Goal: Complete application form: Complete application form

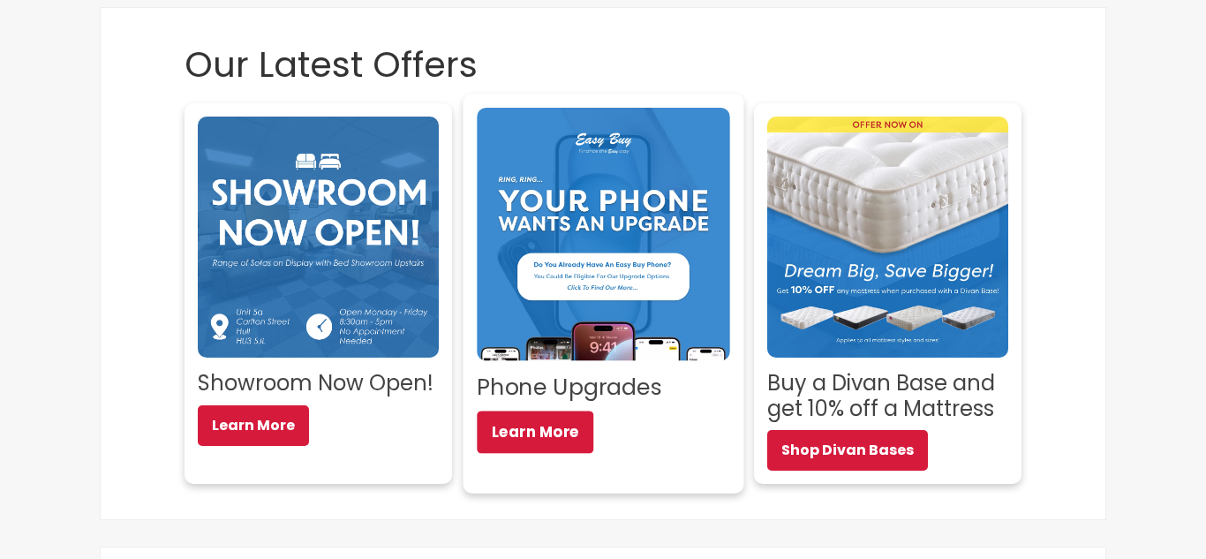
scroll to position [260, 0]
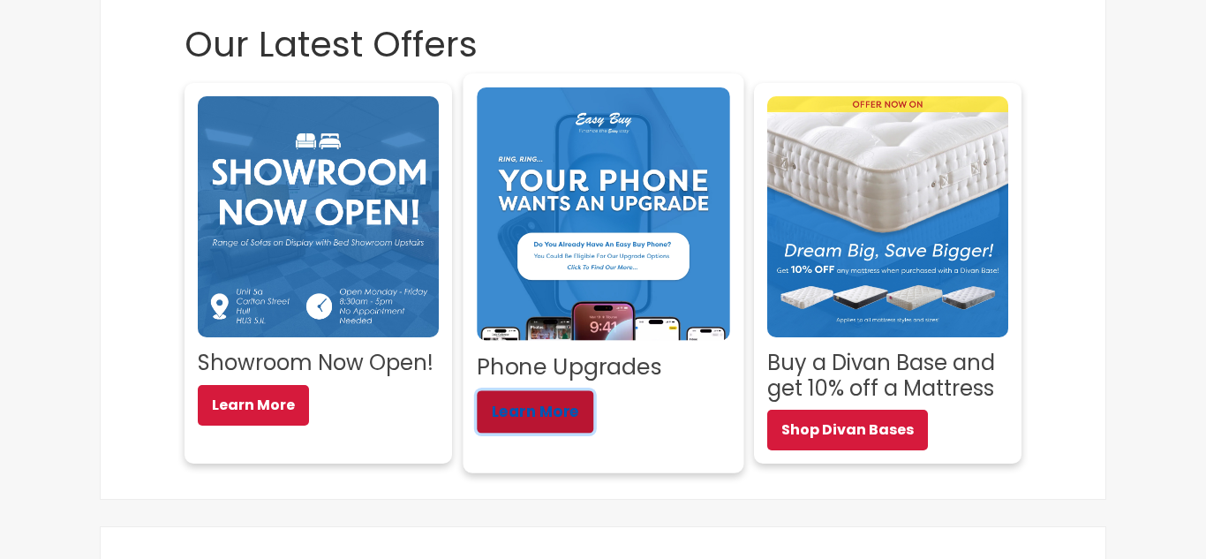
click at [561, 415] on link "Learn More" at bounding box center [535, 411] width 117 height 42
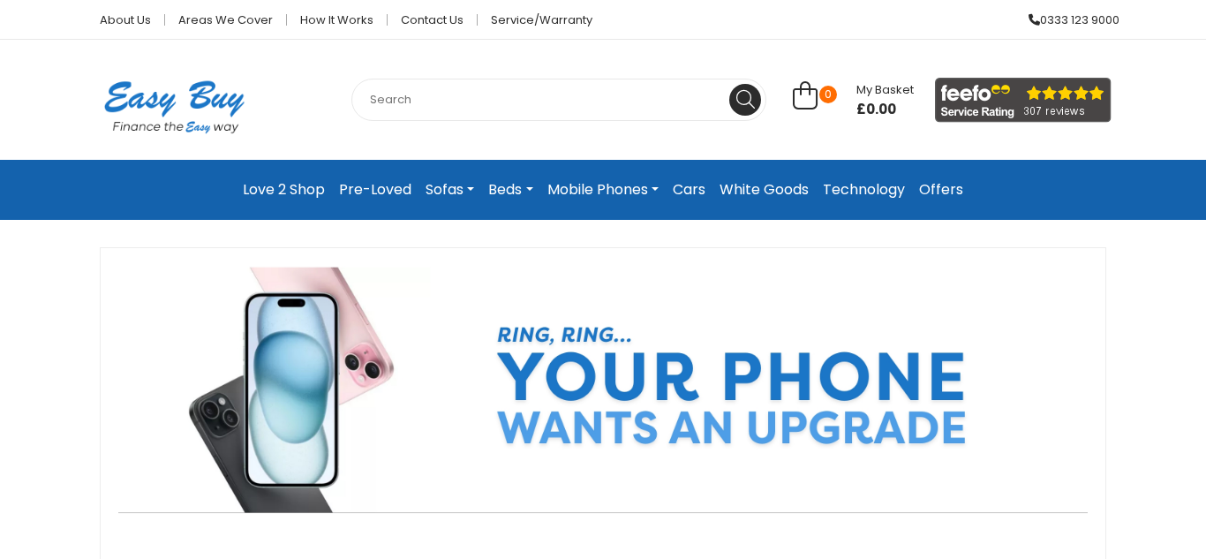
click at [291, 196] on link "Love 2 Shop" at bounding box center [284, 190] width 96 height 32
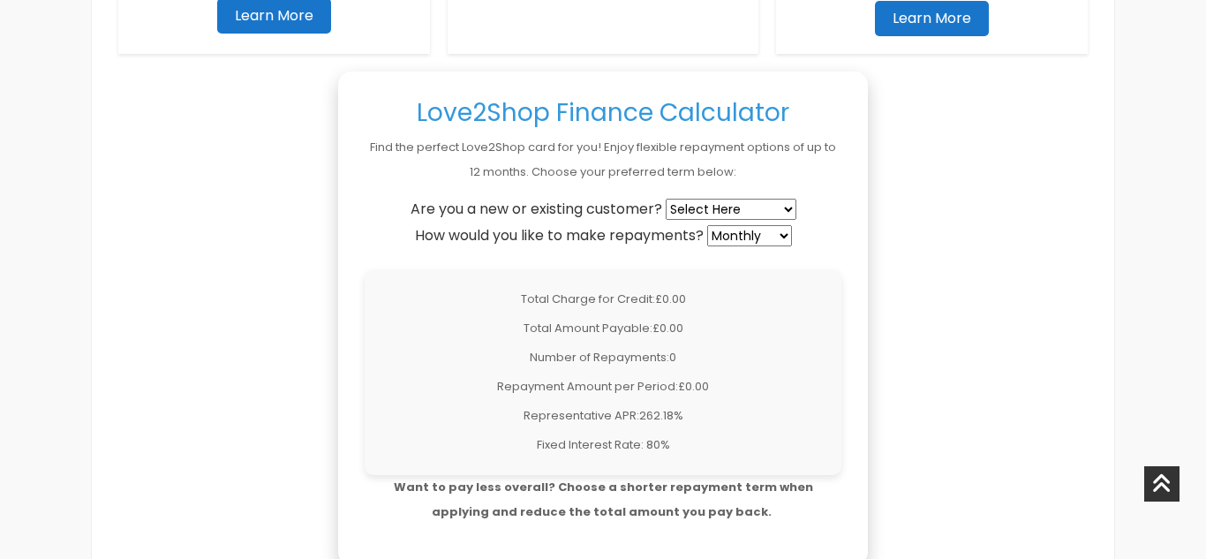
scroll to position [1406, 0]
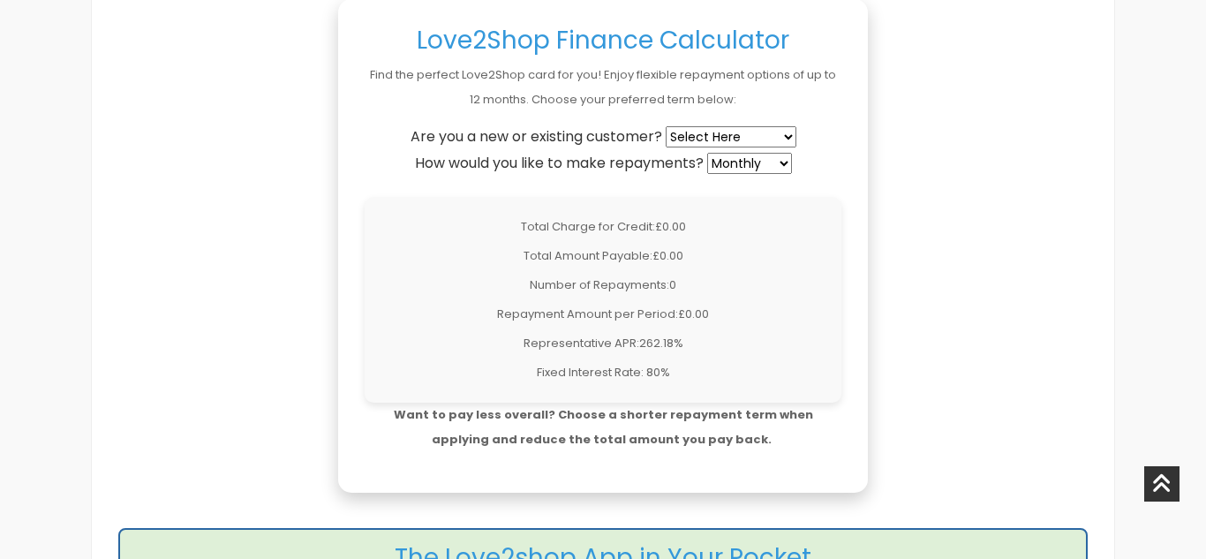
click at [727, 130] on select "Select Here New Customer Existing Customer" at bounding box center [731, 136] width 131 height 21
select select "existing"
click at [668, 126] on select "Select Here New Customer Existing Customer" at bounding box center [731, 136] width 131 height 21
type input "200"
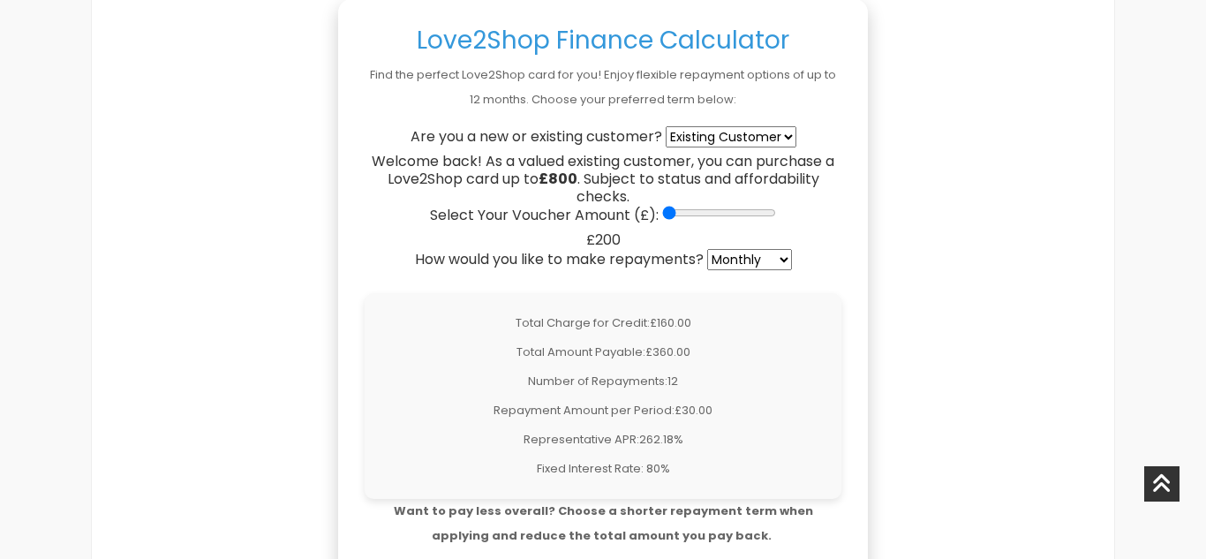
click at [734, 256] on select "Weekly Fortnightly 4-Weekly Monthly" at bounding box center [749, 259] width 85 height 21
select select "fortnightly"
click at [710, 249] on select "Weekly Fortnightly 4-Weekly Monthly" at bounding box center [749, 259] width 85 height 21
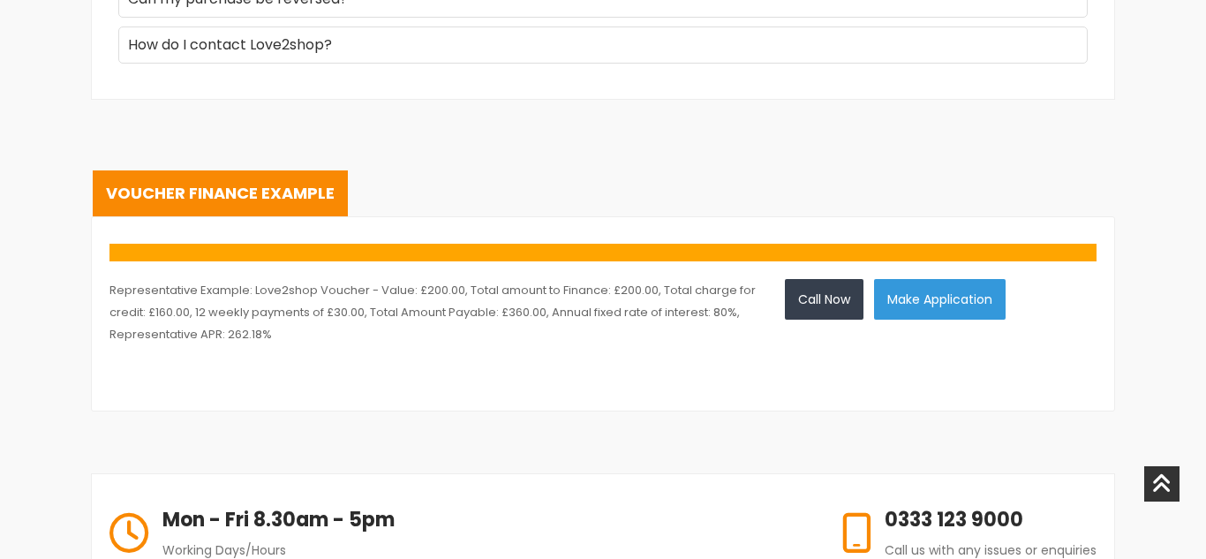
scroll to position [2801, 0]
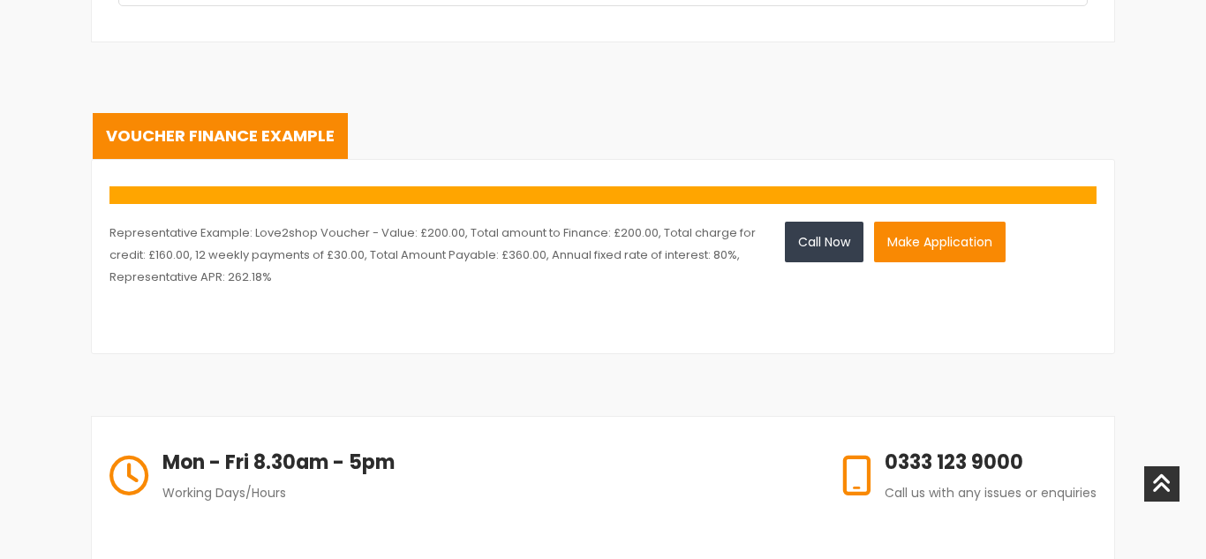
click at [926, 245] on button "Make Application" at bounding box center [940, 242] width 132 height 41
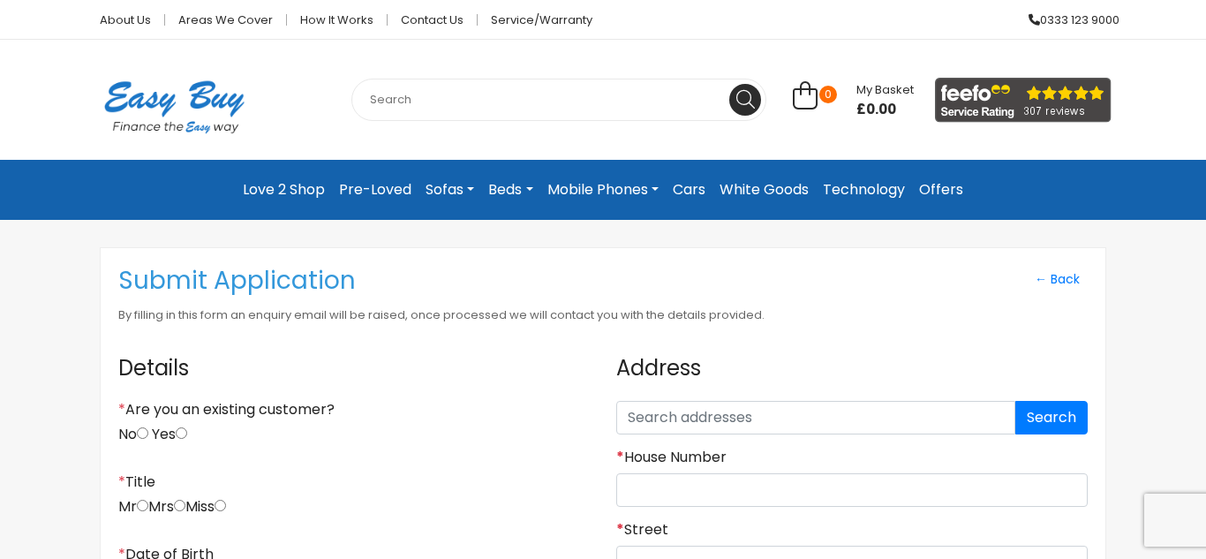
scroll to position [92, 0]
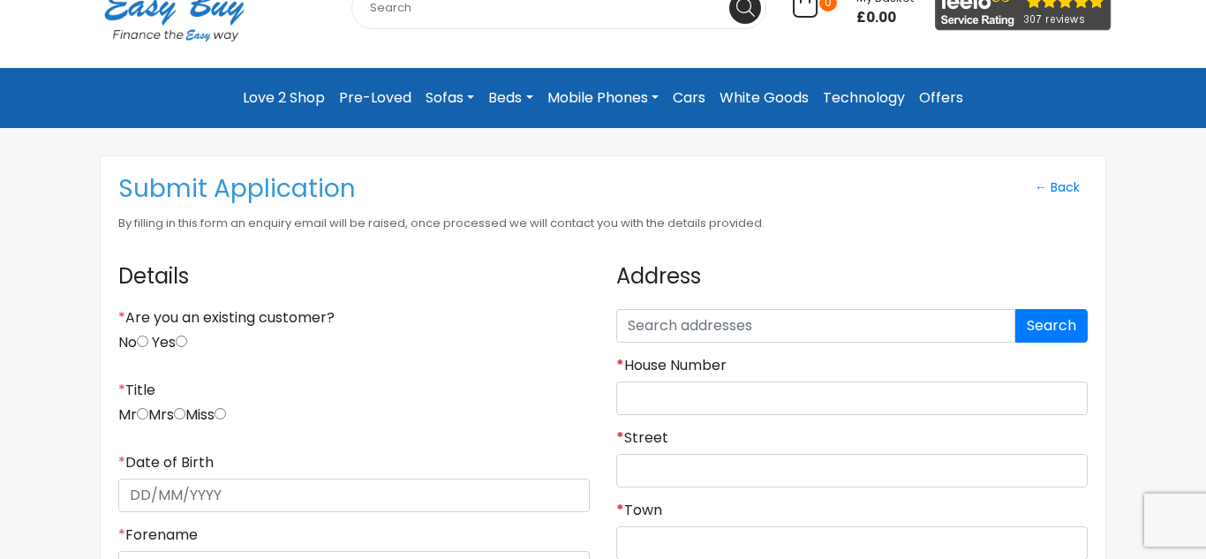
click at [185, 342] on input "Yes" at bounding box center [181, 340] width 11 height 11
radio input "true"
click at [185, 415] on input "radio" at bounding box center [179, 413] width 11 height 11
radio input "true"
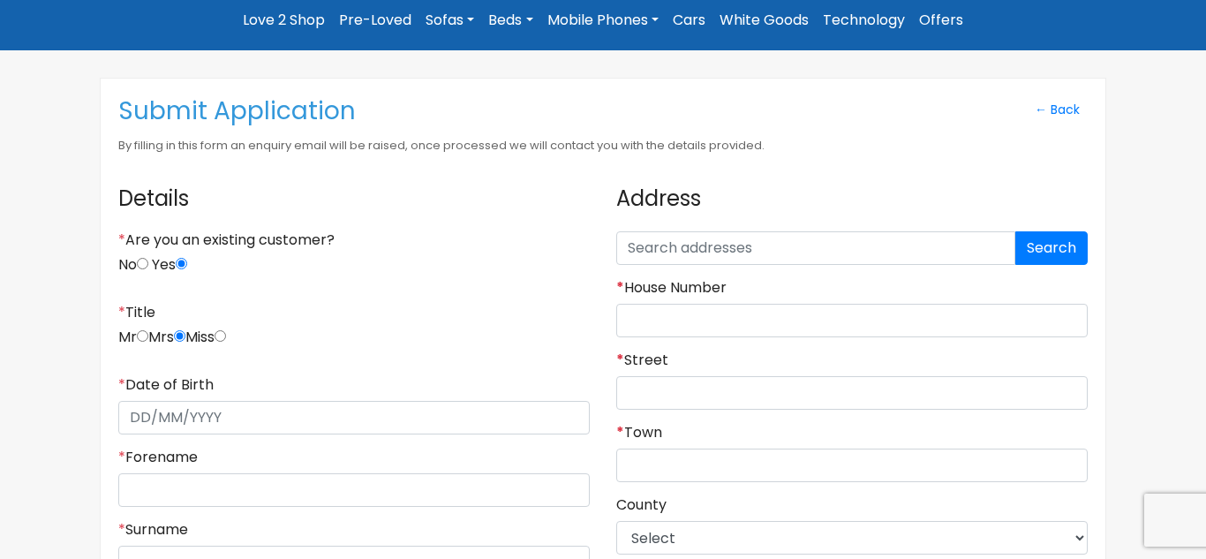
scroll to position [184, 0]
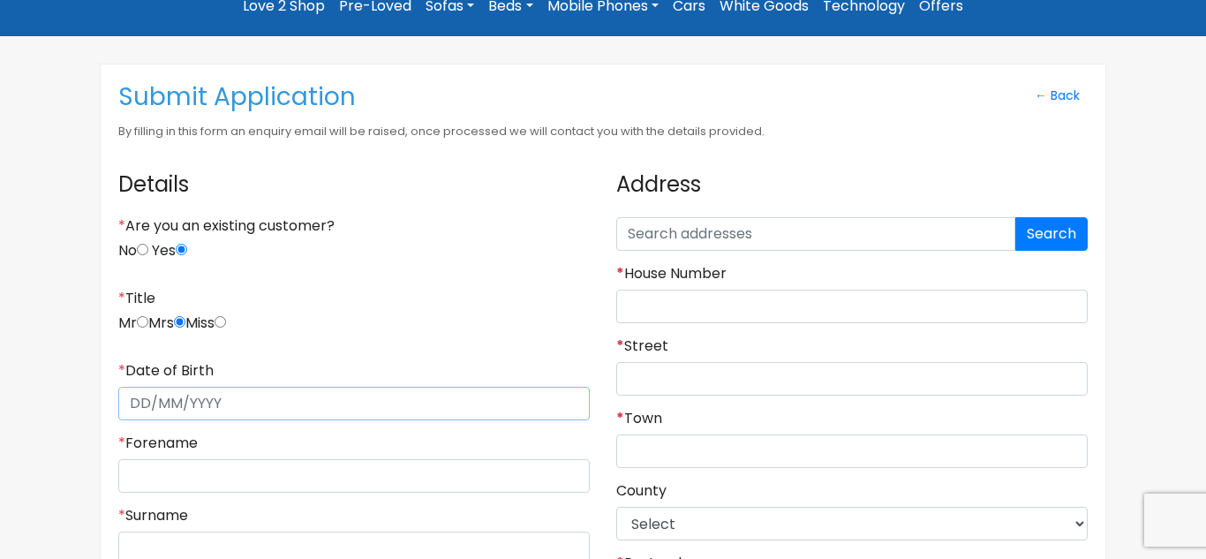
click at [148, 396] on input "* Date of Birth" at bounding box center [353, 404] width 471 height 34
type input "[DATE]"
click at [273, 471] on input "* Forename" at bounding box center [353, 476] width 471 height 34
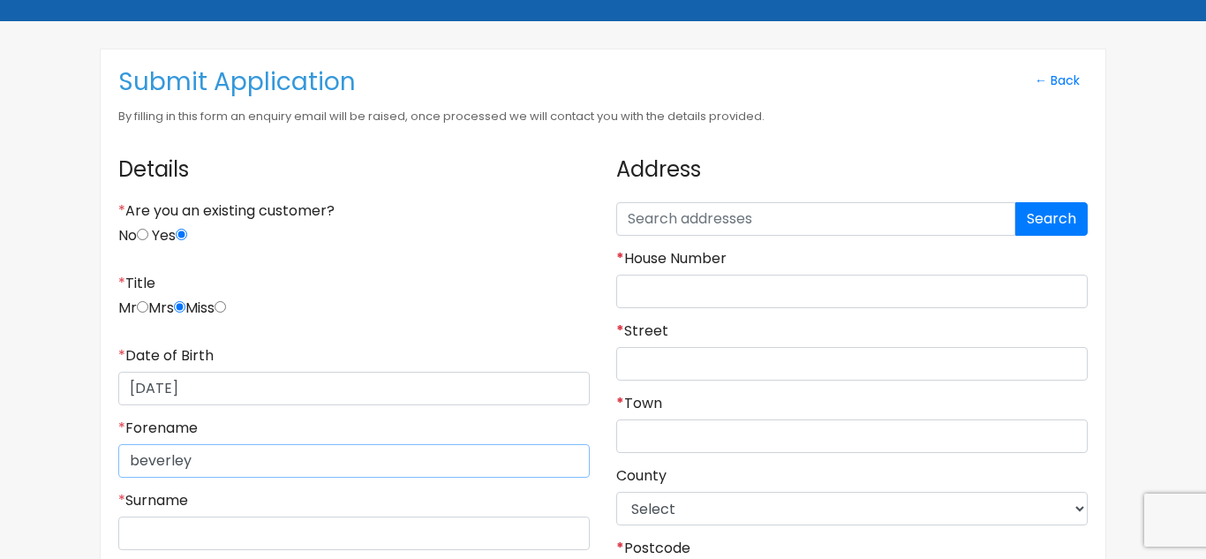
scroll to position [211, 0]
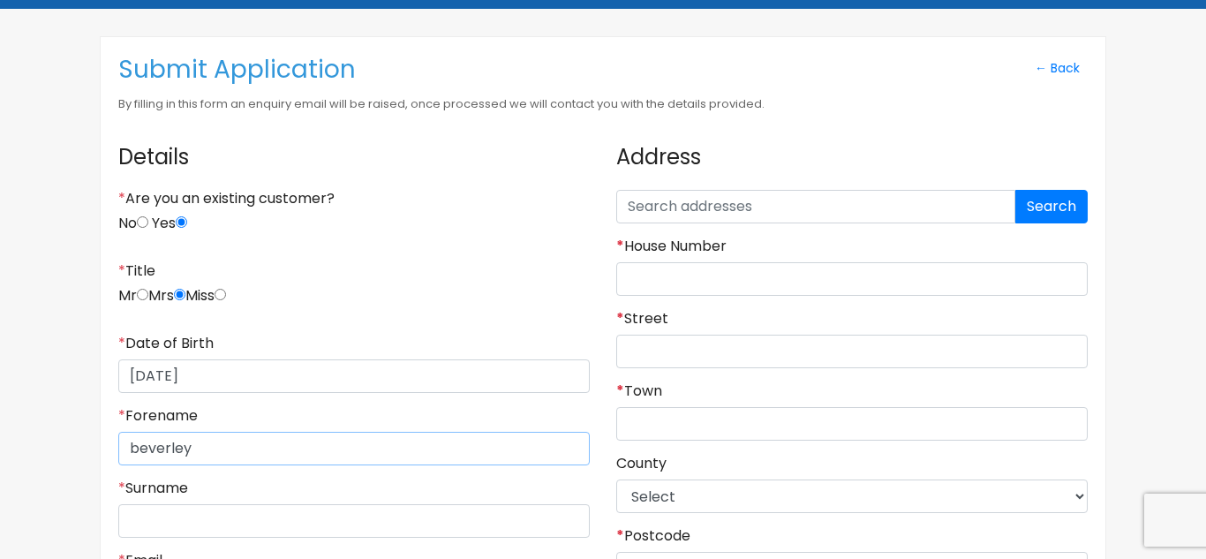
type input "beverley"
click at [209, 517] on input "* Surname" at bounding box center [353, 521] width 471 height 34
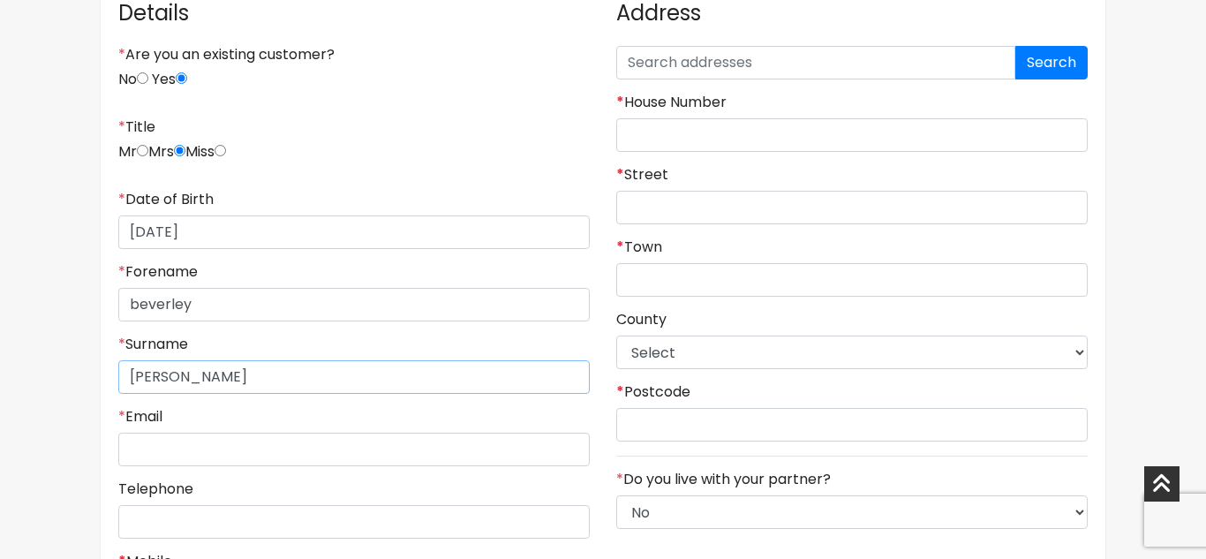
scroll to position [425, 0]
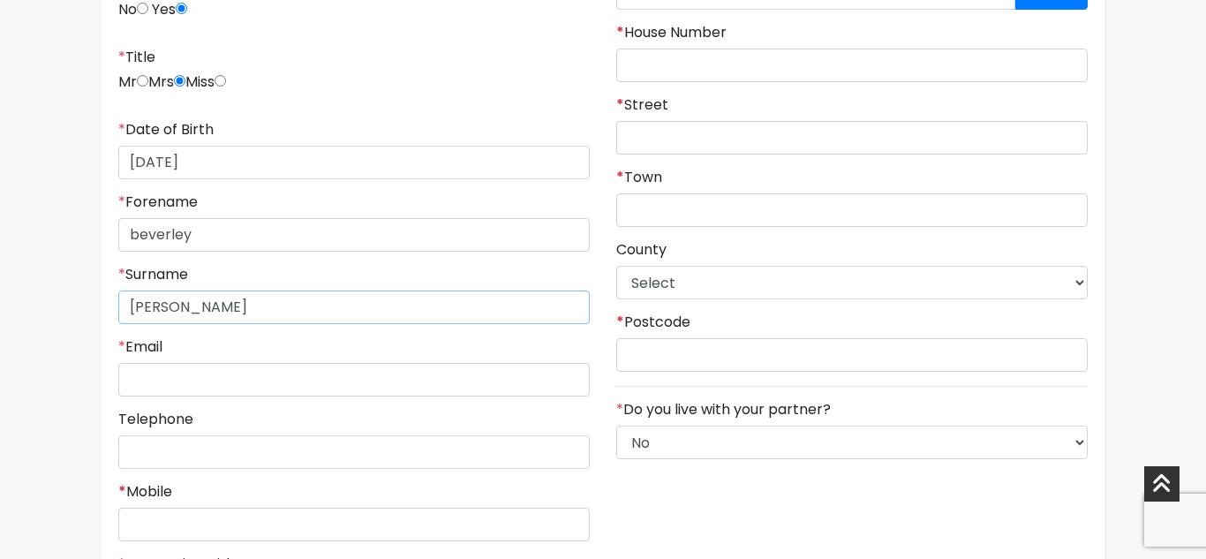
type input "[PERSON_NAME]"
click at [188, 379] on input "* Email" at bounding box center [353, 380] width 471 height 34
type input "[EMAIL_ADDRESS][DOMAIN_NAME]"
click at [265, 451] on input "Telephone" at bounding box center [353, 452] width 471 height 34
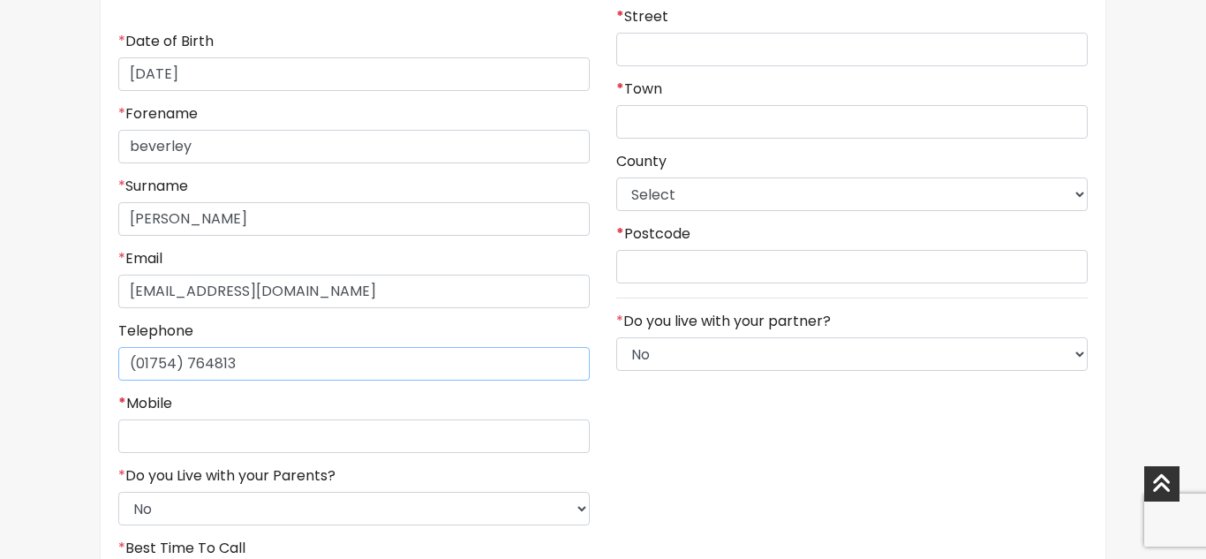
scroll to position [516, 0]
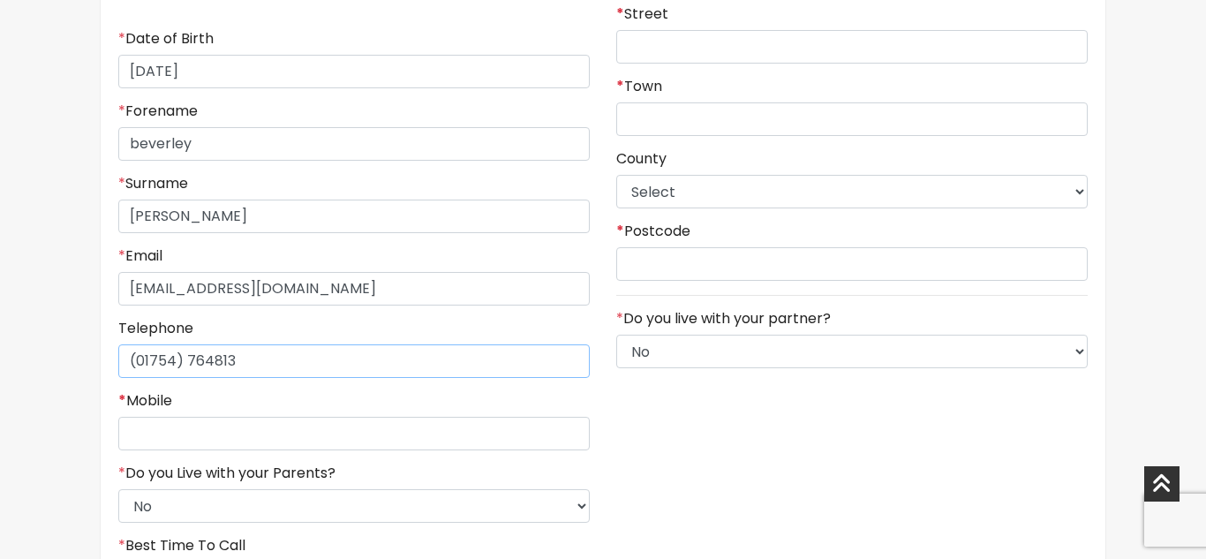
type input "(01754) 764813"
click at [196, 430] on input "* Mobile" at bounding box center [353, 434] width 471 height 34
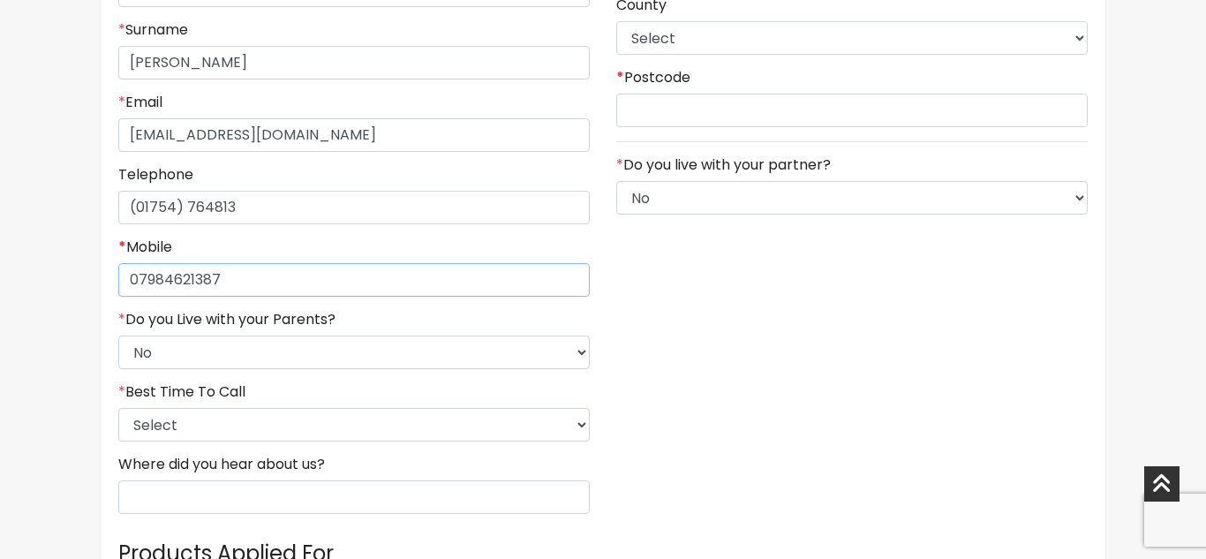
scroll to position [671, 0]
type input "07984621387"
click at [280, 422] on select "Select 9am-12pm 12pm-3pm 3pm-6pm 6pm-8pm Any Time" at bounding box center [353, 423] width 471 height 34
select select "5"
click at [118, 406] on select "Select 9am-12pm 12pm-3pm 3pm-6pm 6pm-8pm Any Time" at bounding box center [353, 423] width 471 height 34
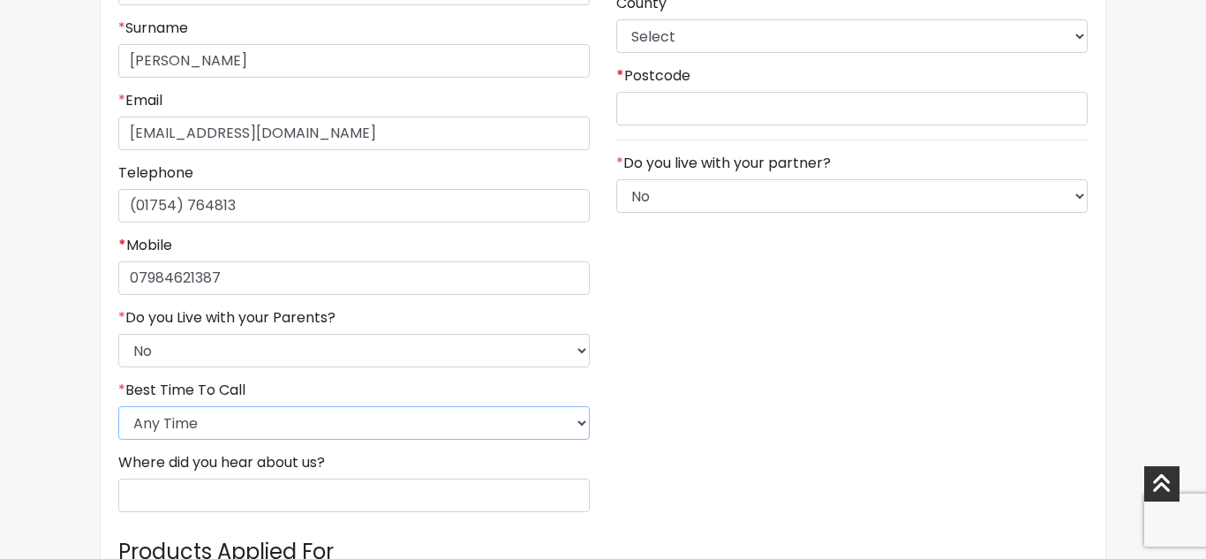
scroll to position [699, 0]
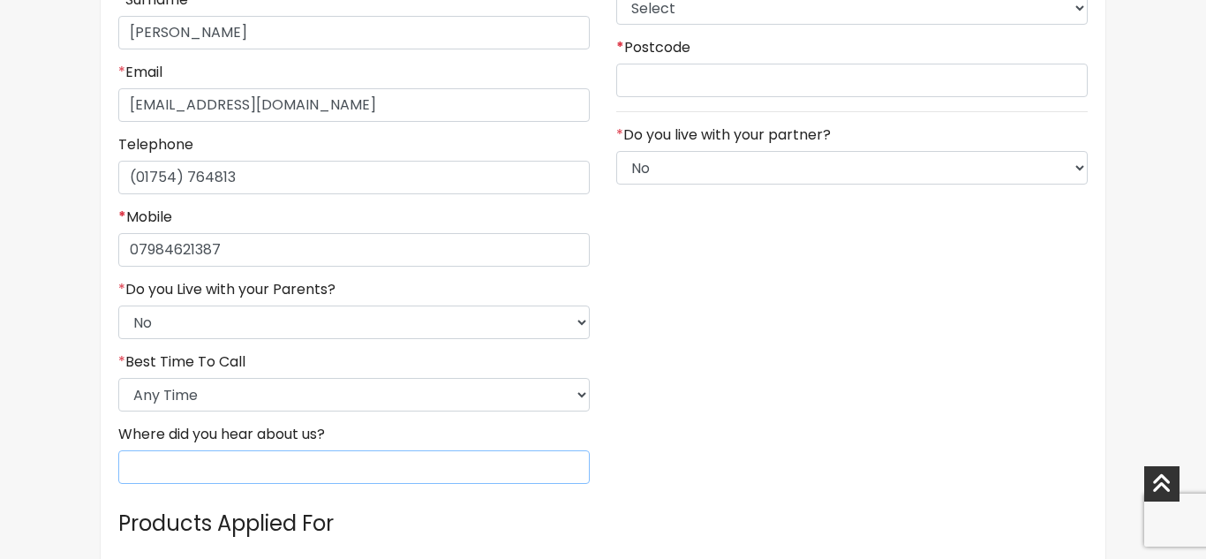
click at [309, 475] on input "Where did you hear about us?" at bounding box center [353, 467] width 471 height 34
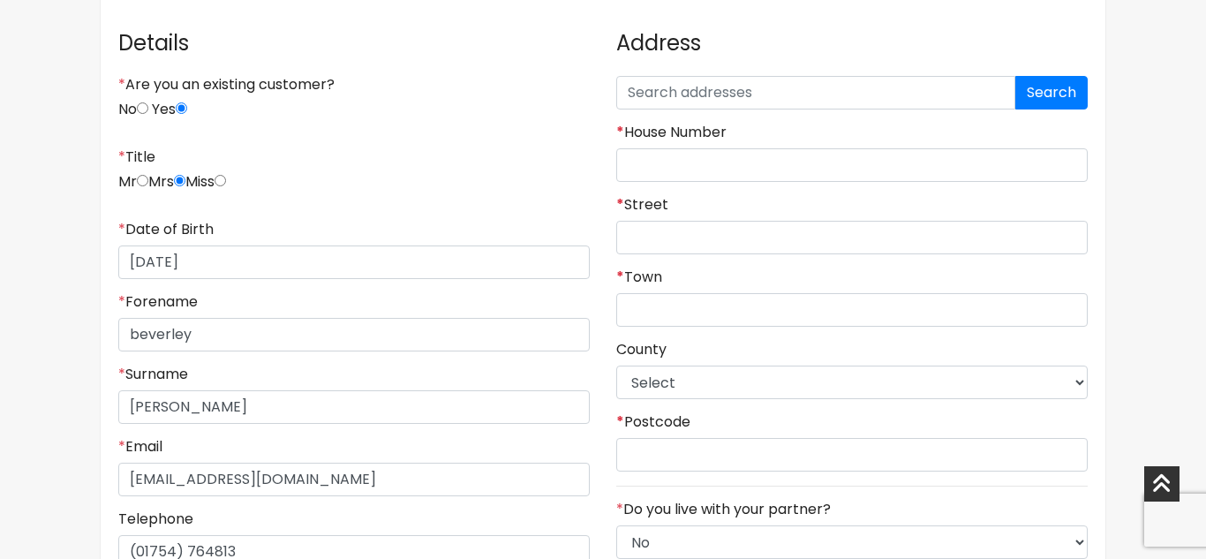
scroll to position [31, 0]
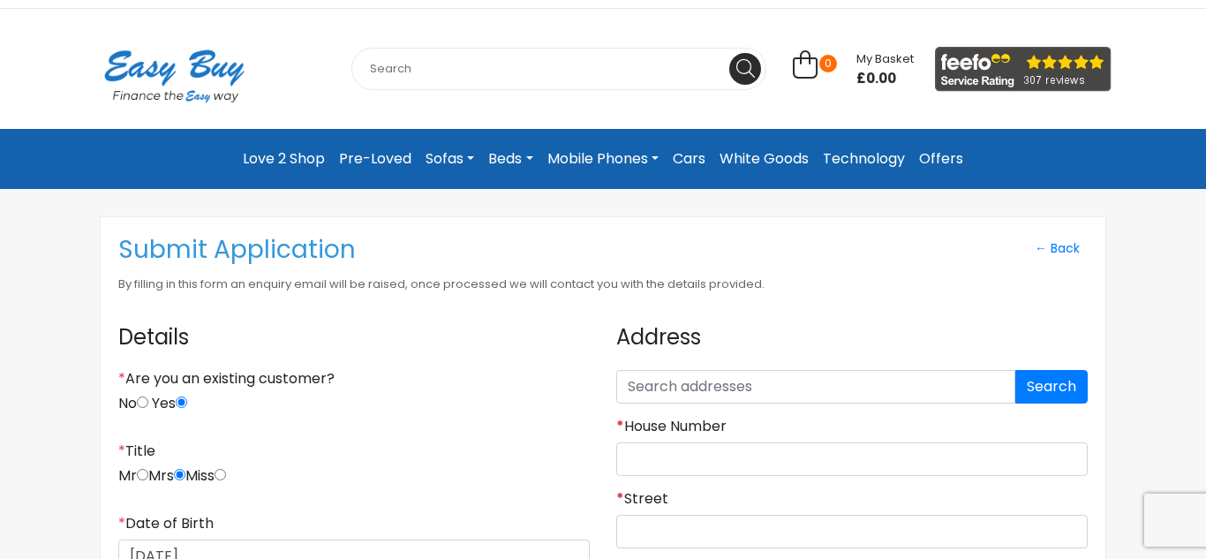
type input "social media"
click at [768, 380] on input "text" at bounding box center [815, 387] width 399 height 34
click at [684, 391] on input "text" at bounding box center [815, 387] width 399 height 34
click at [1057, 388] on button "Search" at bounding box center [1051, 387] width 72 height 34
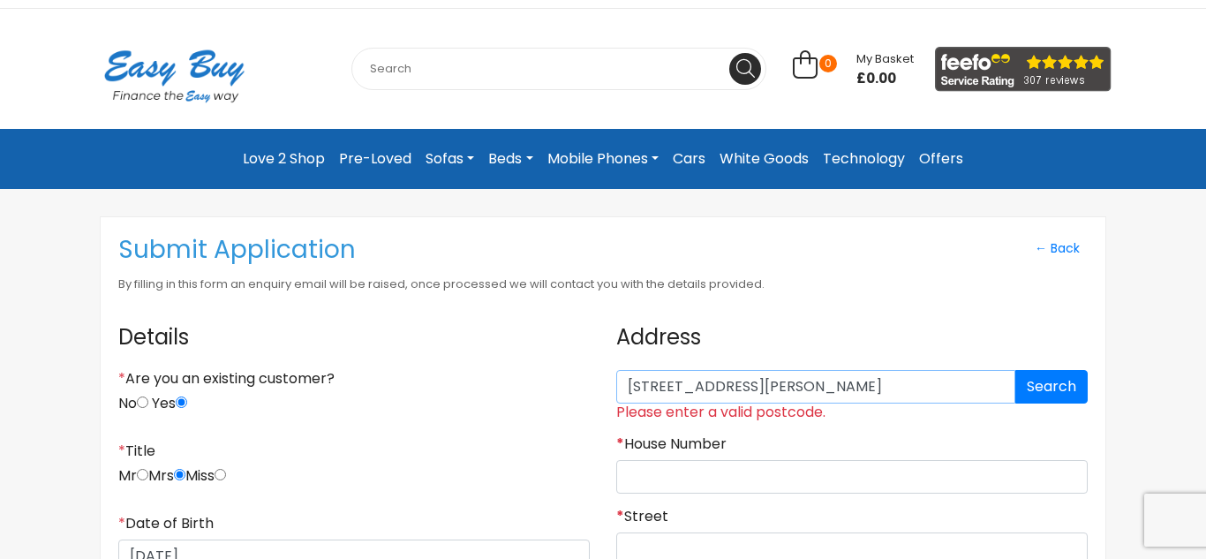
click at [834, 388] on input "[STREET_ADDRESS][PERSON_NAME]" at bounding box center [815, 387] width 399 height 34
type input "1"
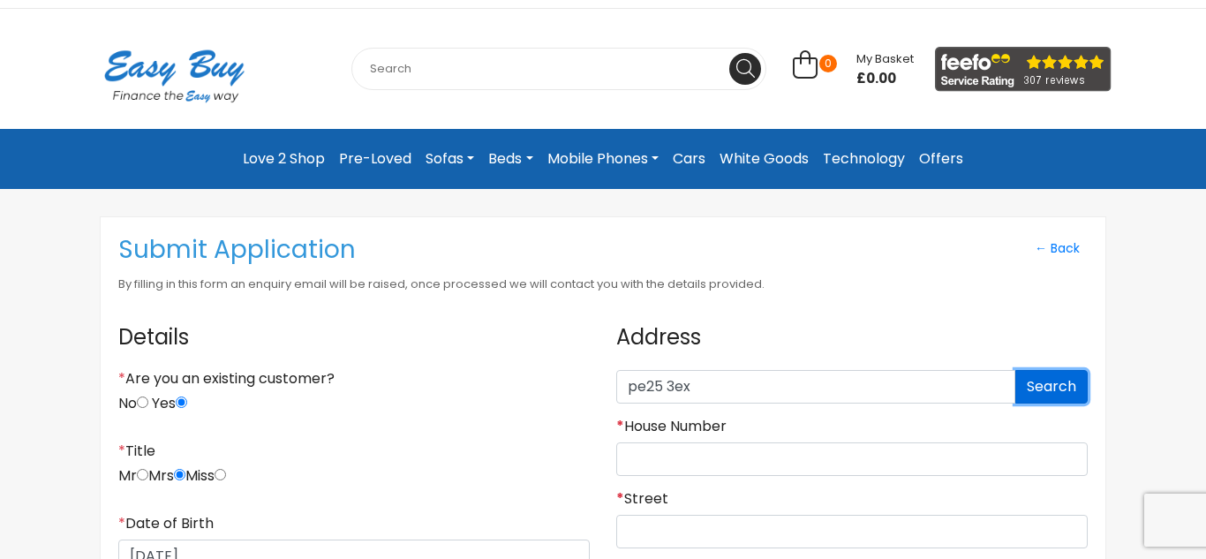
click at [1060, 390] on button "Search" at bounding box center [1051, 387] width 72 height 34
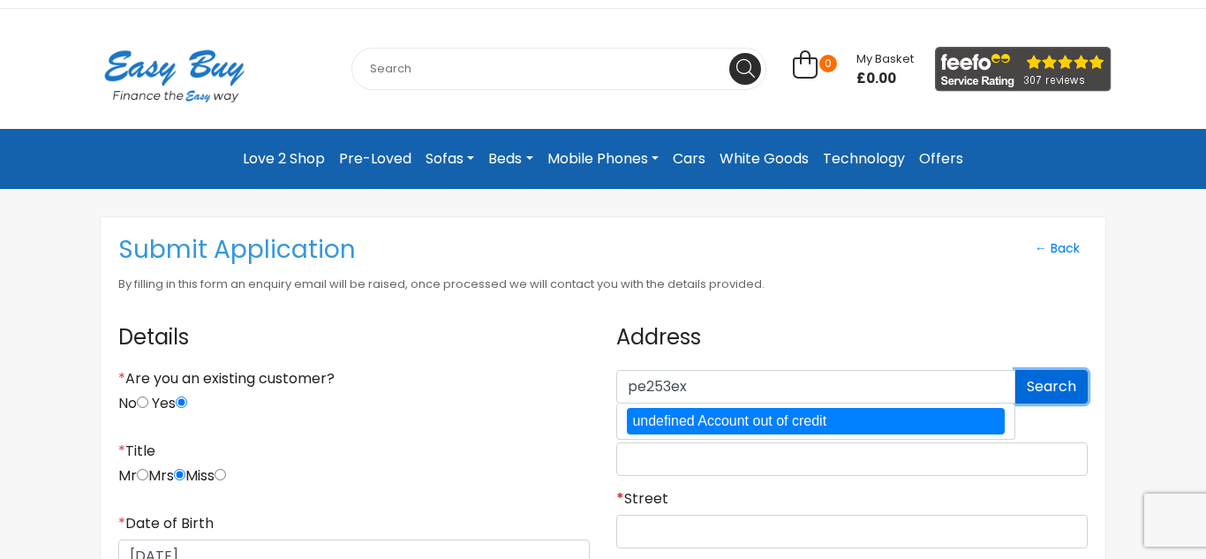
click at [1058, 391] on button "Search" at bounding box center [1051, 387] width 72 height 34
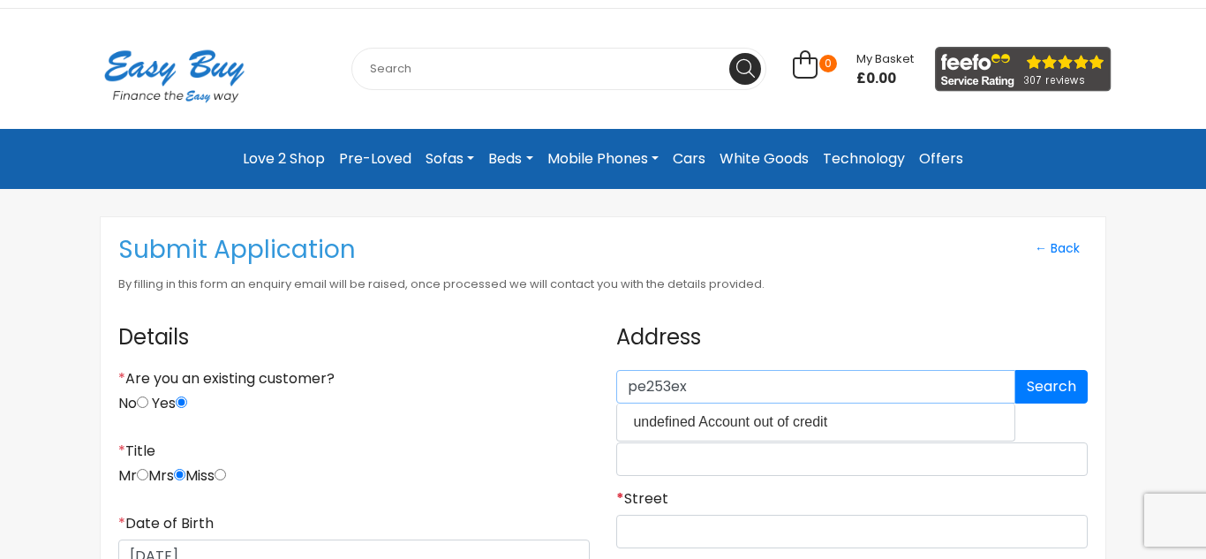
click at [699, 387] on input "pe253ex" at bounding box center [815, 387] width 399 height 34
click at [1055, 378] on button "Search" at bounding box center [1051, 387] width 72 height 34
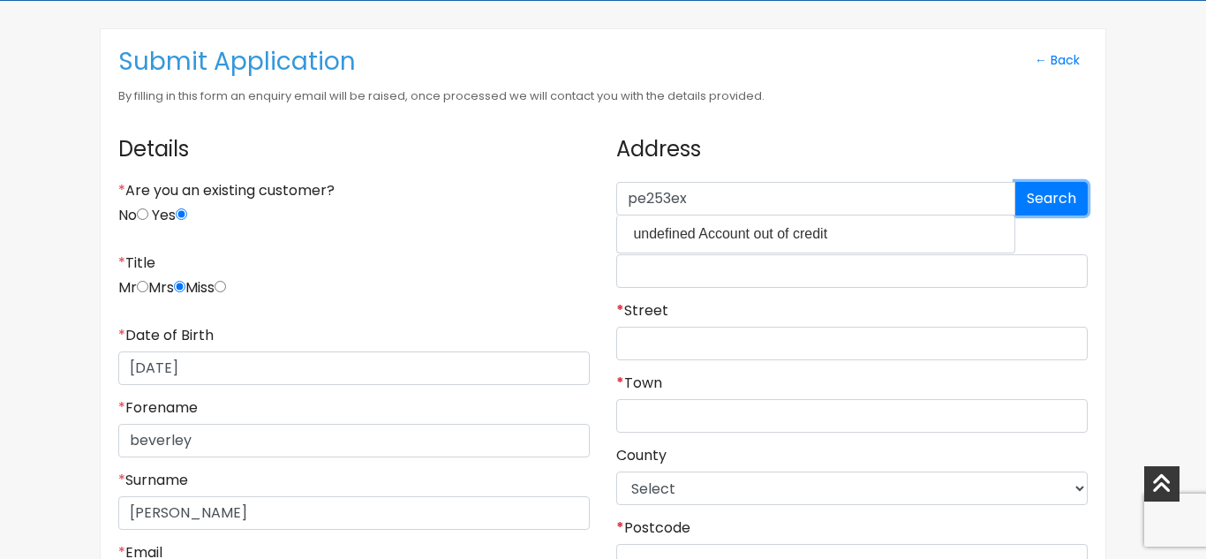
scroll to position [92, 0]
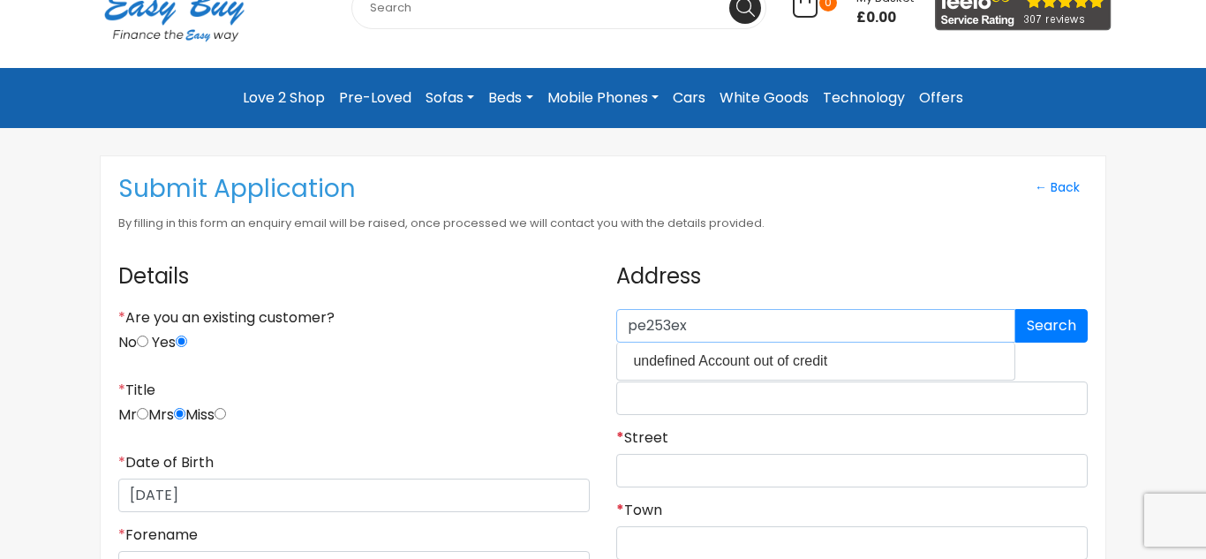
click at [703, 326] on input "pe253ex" at bounding box center [815, 326] width 399 height 34
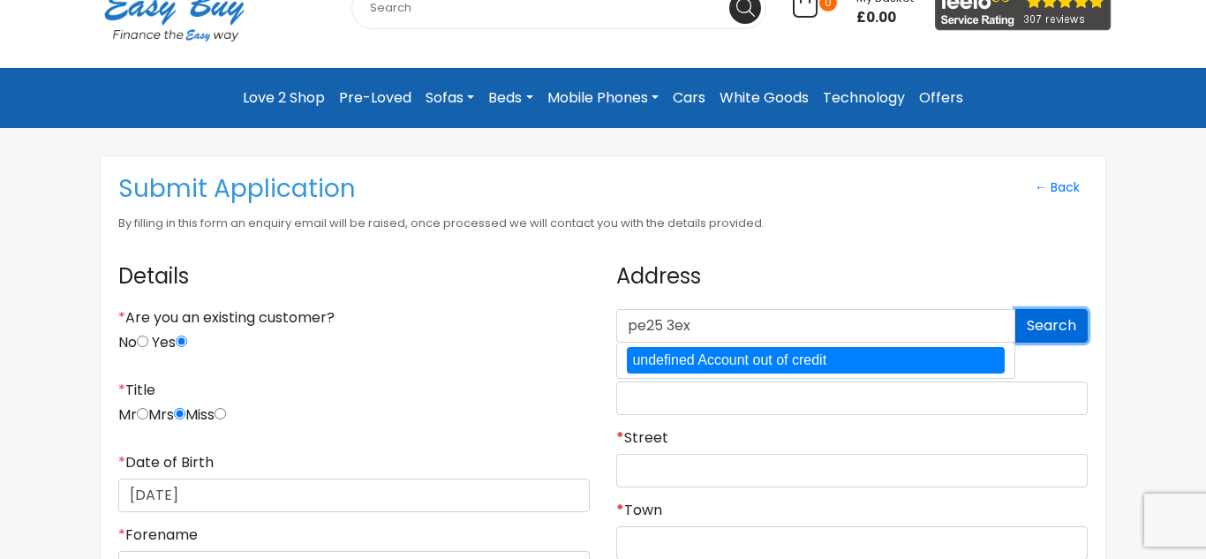
click at [1057, 334] on button "Search" at bounding box center [1051, 326] width 72 height 34
type input "pe253ex"
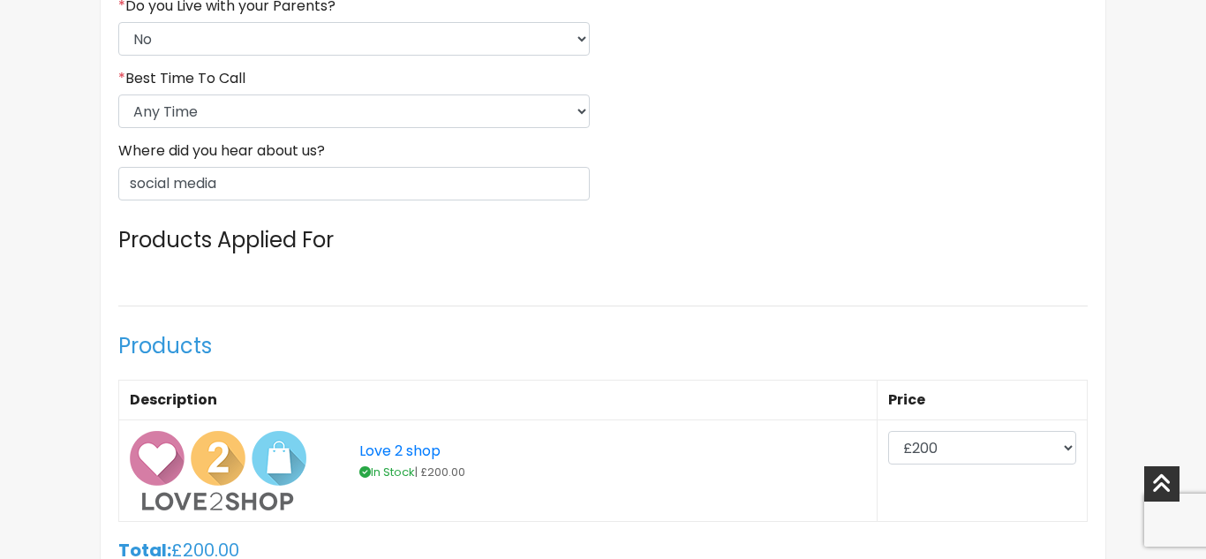
scroll to position [1185, 0]
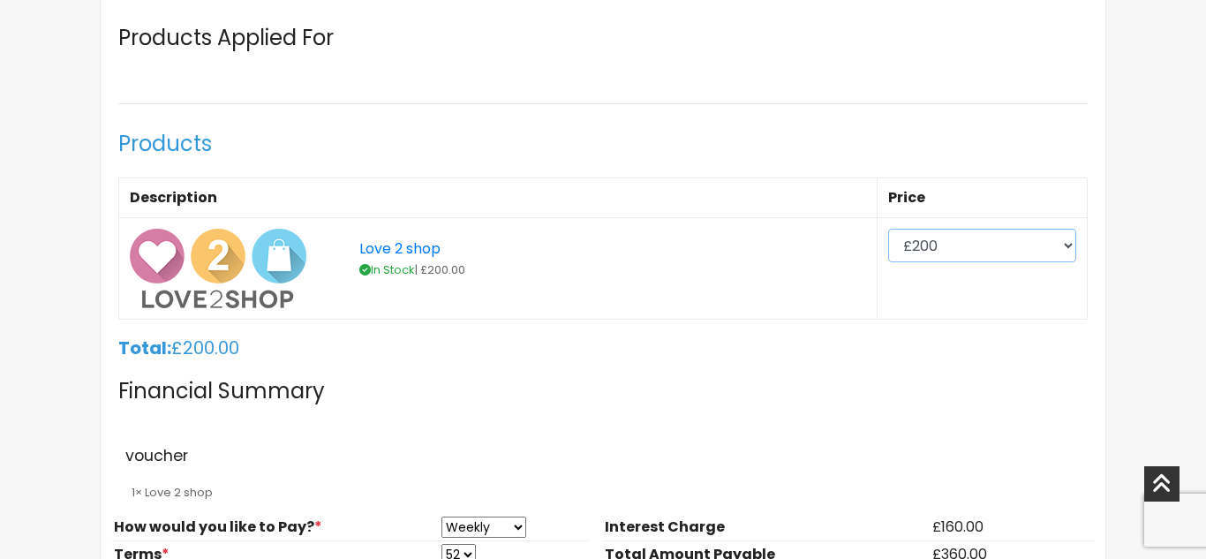
click at [974, 255] on select "£200 £300 £400 £500 £600 £700 £800" at bounding box center [982, 246] width 188 height 34
click at [890, 229] on select "£200 £300 £400 £500 £600 £700 £800" at bounding box center [982, 246] width 188 height 34
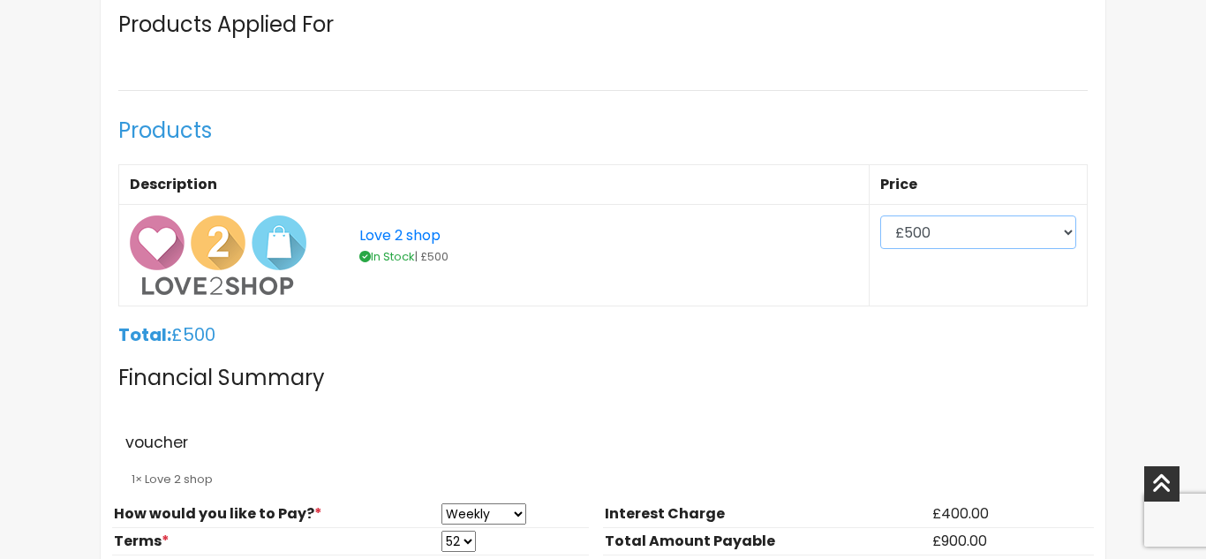
scroll to position [966, 0]
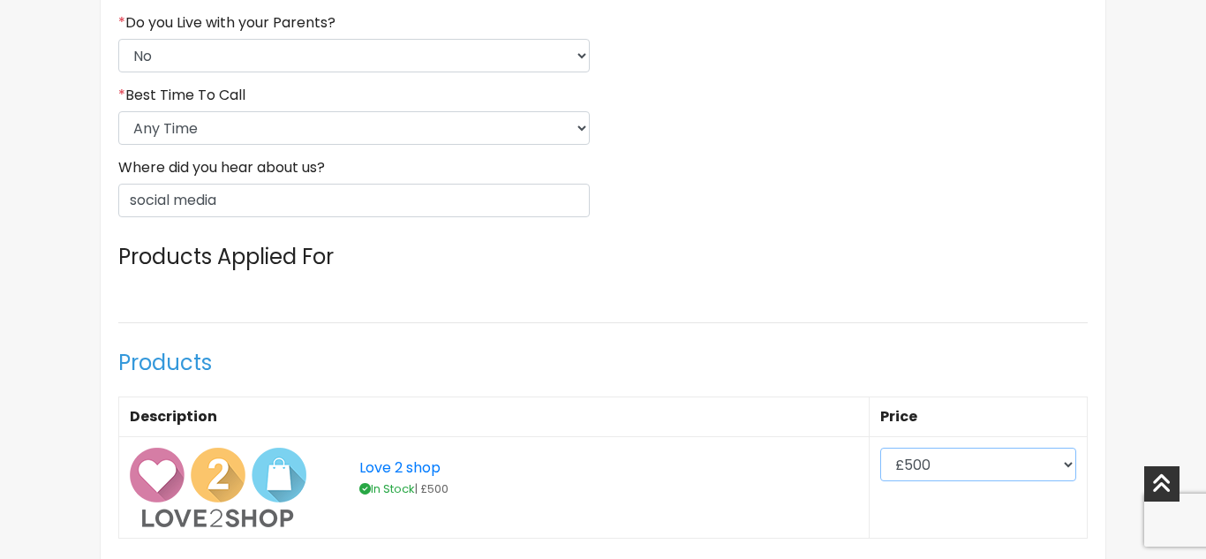
click at [957, 459] on select "£200 £300 £400 £500 £600 £700 £800" at bounding box center [978, 465] width 196 height 34
select select "300"
click at [890, 448] on select "£200 £300 £400 £500 £600 £700 £800" at bounding box center [978, 465] width 196 height 34
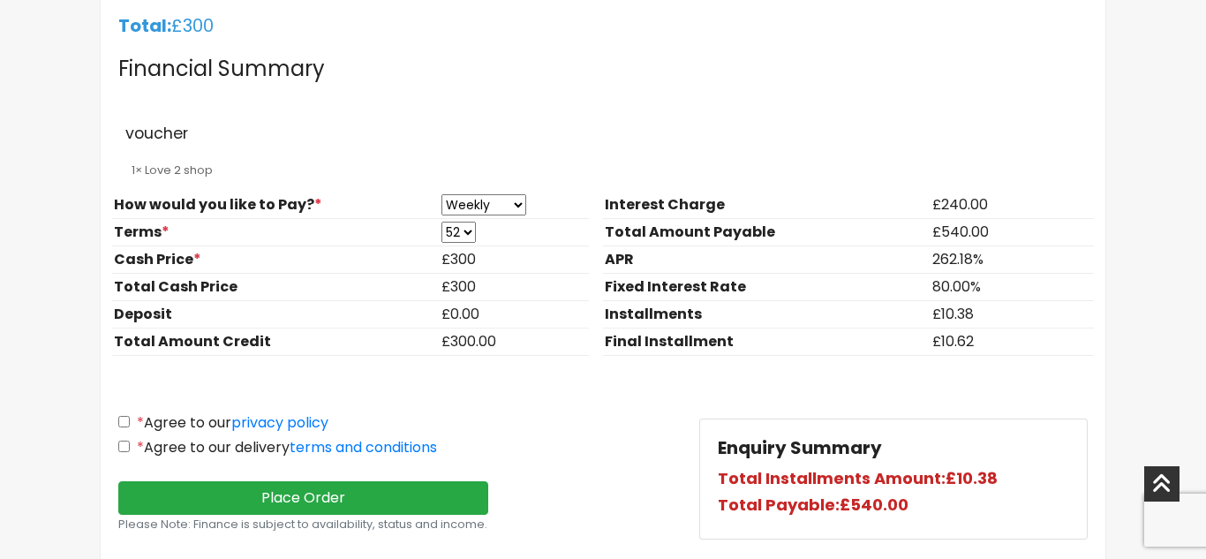
scroll to position [1508, 0]
click at [123, 419] on input "* Agree to our privacy policy" at bounding box center [123, 420] width 11 height 11
checkbox input "true"
click at [120, 445] on input "* Agree to our delivery terms and conditions" at bounding box center [123, 445] width 11 height 11
checkbox input "true"
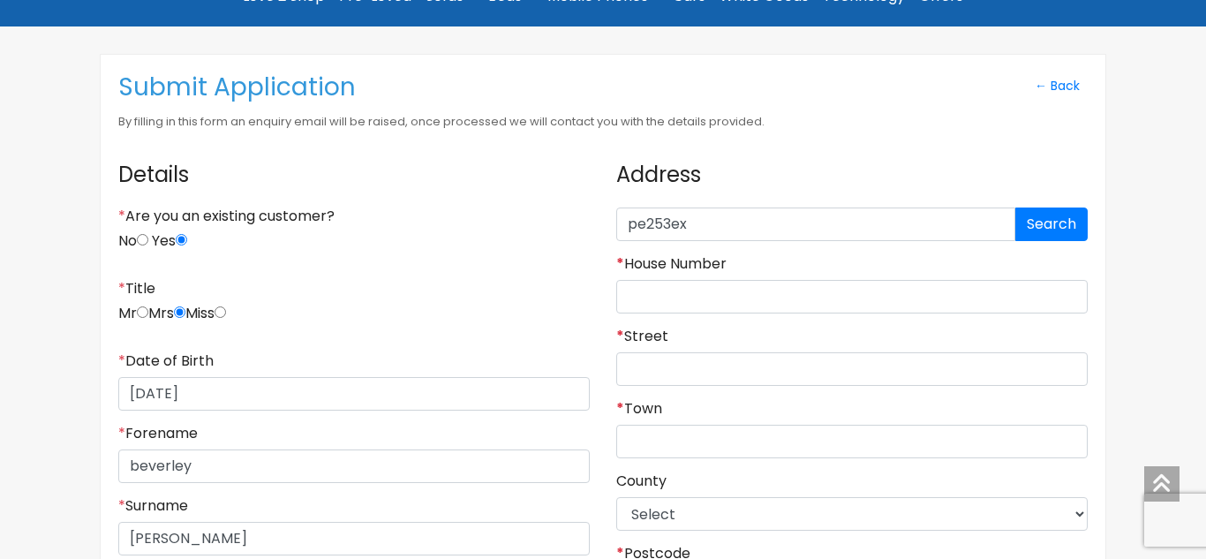
scroll to position [158, 0]
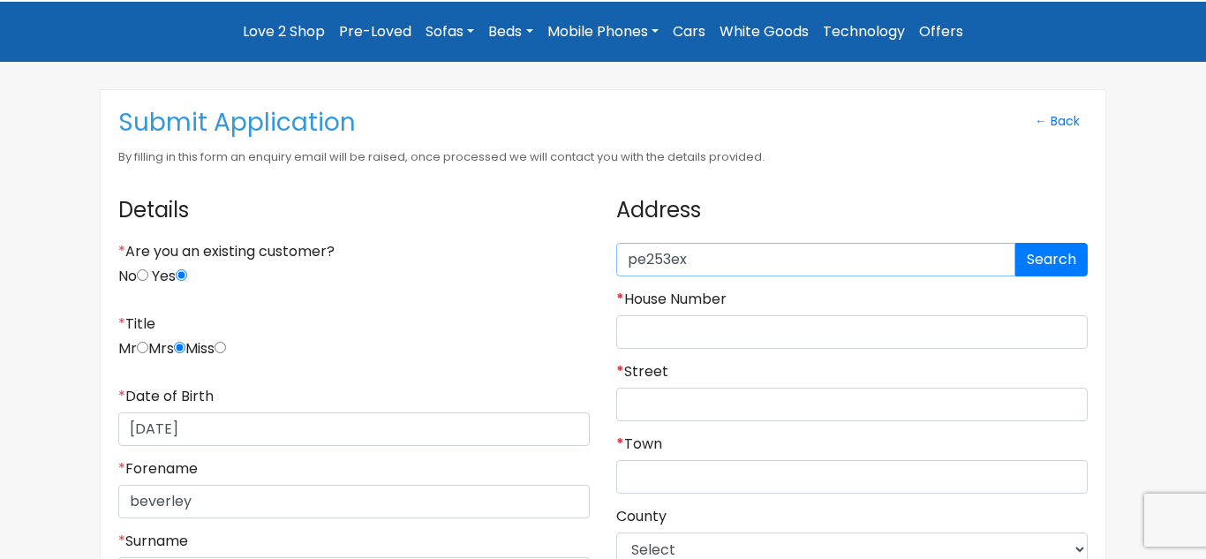
click at [719, 249] on input "pe253ex" at bounding box center [815, 260] width 399 height 34
type input "p"
click at [709, 338] on input "* House Number" at bounding box center [851, 332] width 471 height 34
type input "127b"
click at [717, 388] on input "* Street" at bounding box center [851, 405] width 471 height 34
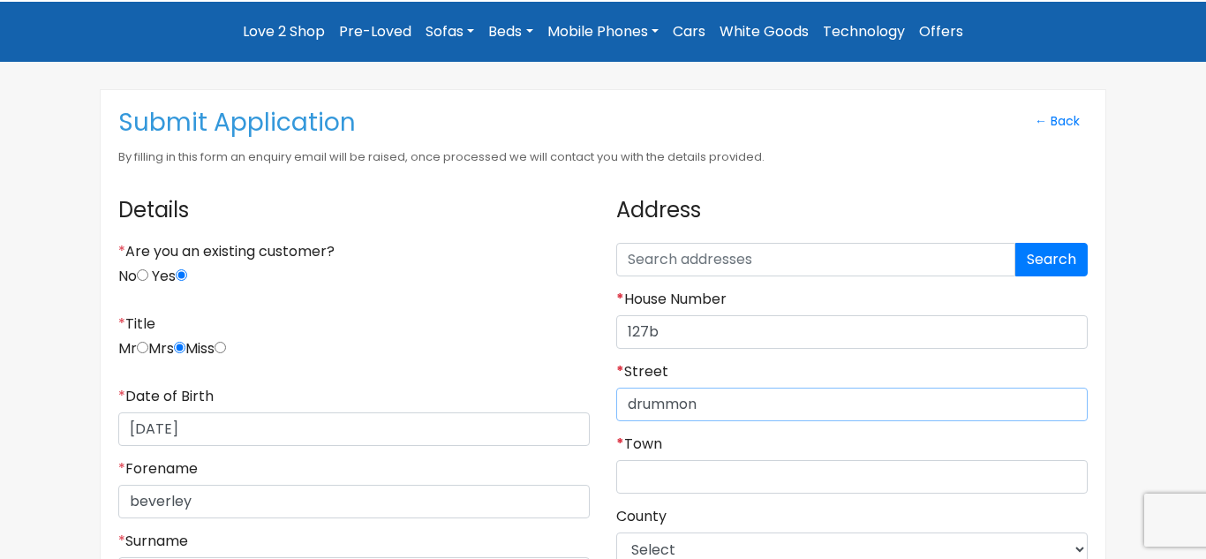
type input "[PERSON_NAME]"
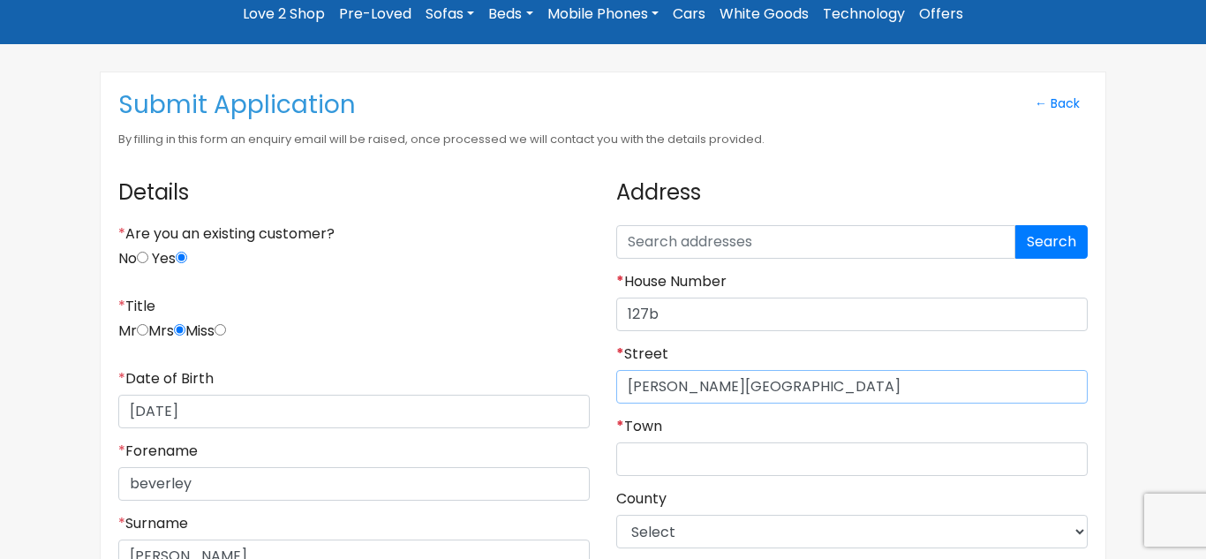
type input "[PERSON_NAME][GEOGRAPHIC_DATA]"
click at [676, 459] on input "* Town" at bounding box center [851, 459] width 471 height 34
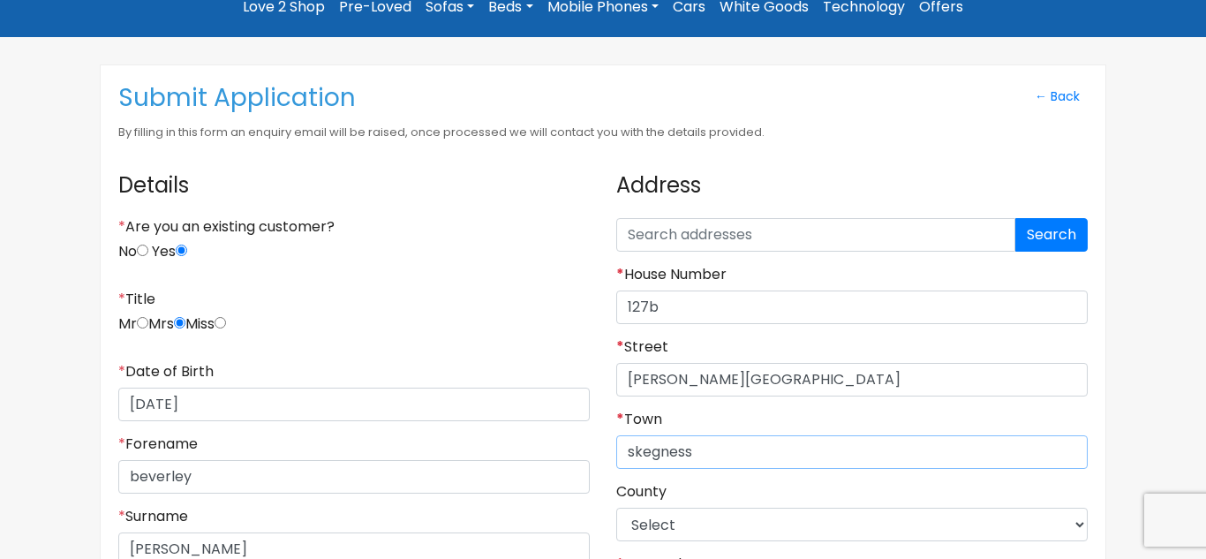
scroll to position [184, 0]
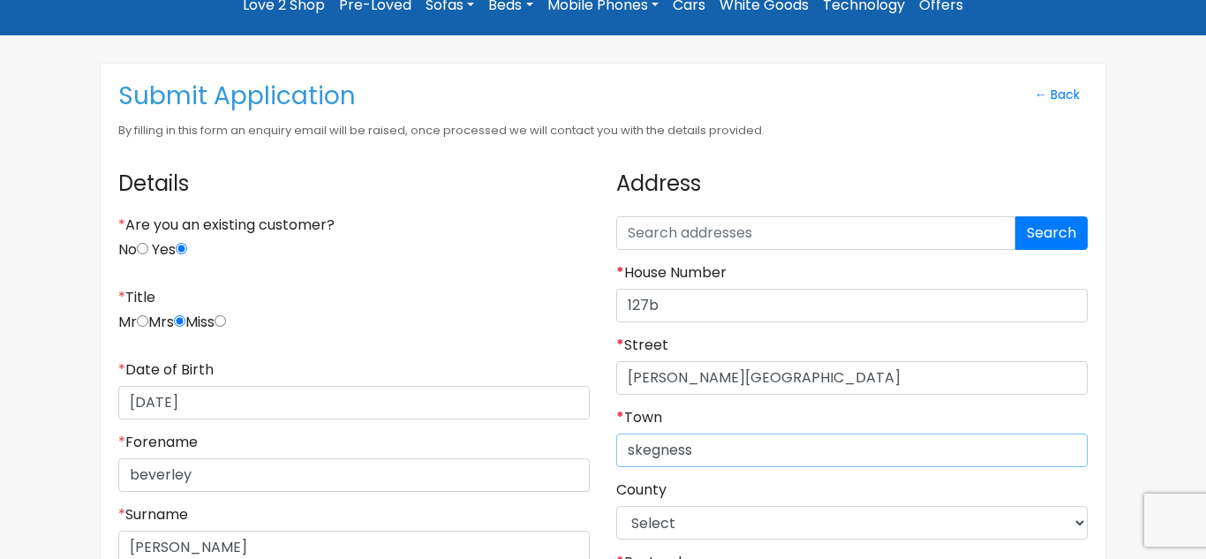
type input "skegness"
click at [667, 526] on select "Select [GEOGRAPHIC_DATA] [GEOGRAPHIC_DATA] [GEOGRAPHIC_DATA] [GEOGRAPHIC_DATA] …" at bounding box center [851, 523] width 471 height 34
select select "[GEOGRAPHIC_DATA]"
click at [616, 506] on select "Select [GEOGRAPHIC_DATA] [GEOGRAPHIC_DATA] [GEOGRAPHIC_DATA] [GEOGRAPHIC_DATA] …" at bounding box center [851, 523] width 471 height 34
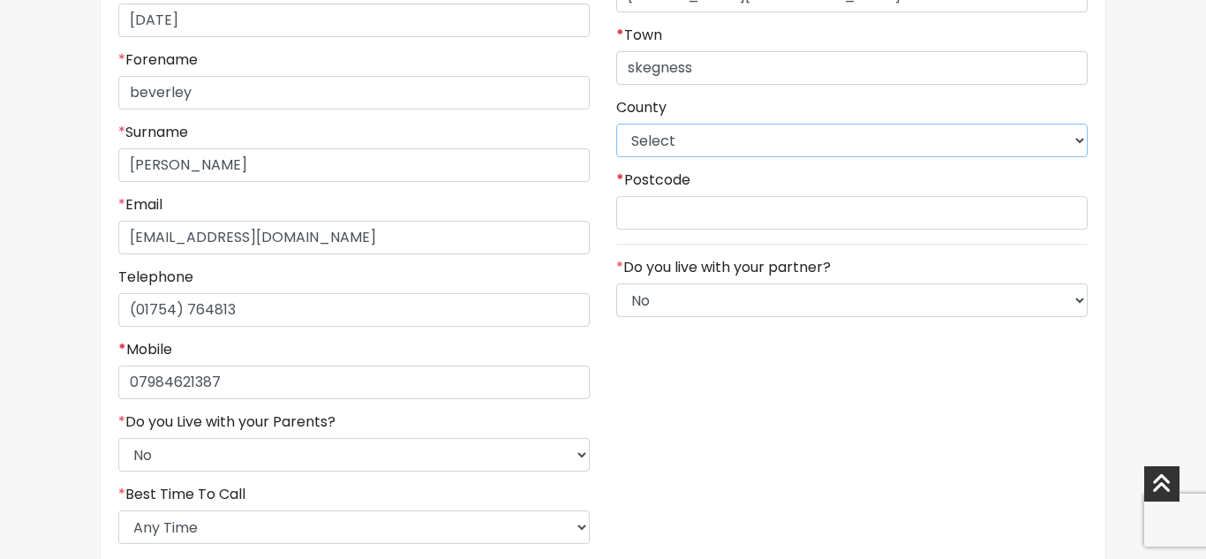
scroll to position [568, 0]
click at [721, 225] on input "* Postcode" at bounding box center [851, 212] width 471 height 34
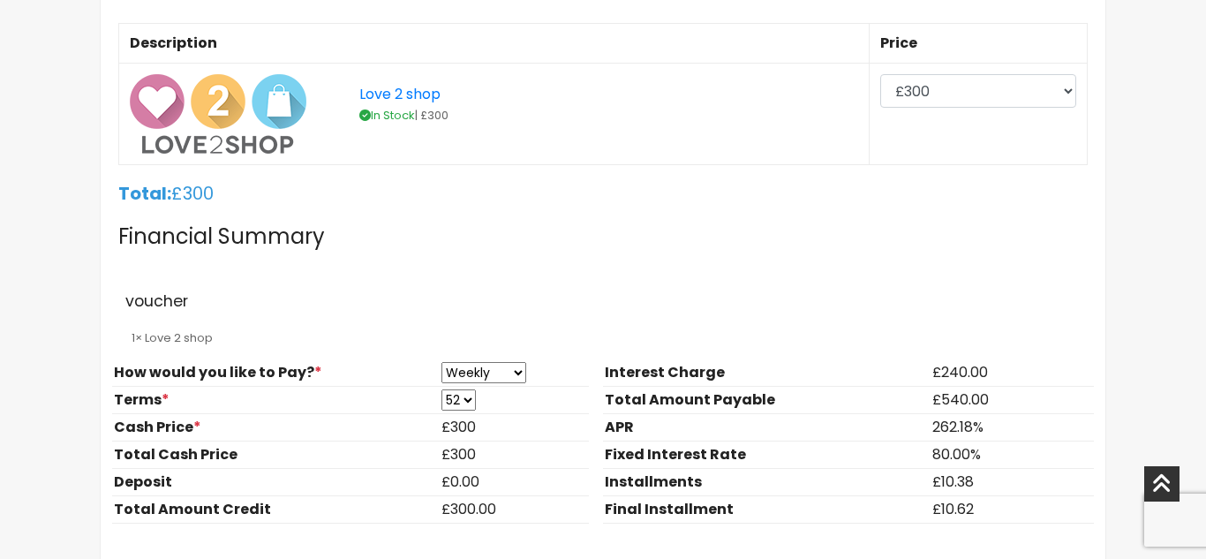
scroll to position [1357, 0]
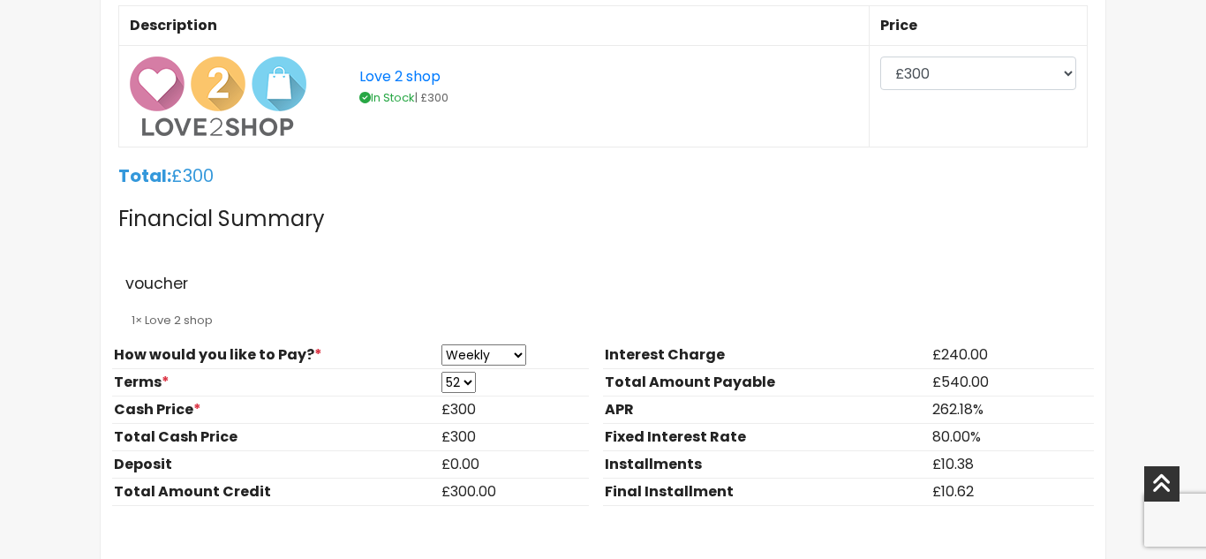
type input "pe25 3ex"
click at [965, 77] on select "£200 £300 £400 £500 £600 £700 £800" at bounding box center [978, 73] width 196 height 34
click at [890, 56] on select "£200 £300 £400 £500 £600 £700 £800" at bounding box center [978, 73] width 196 height 34
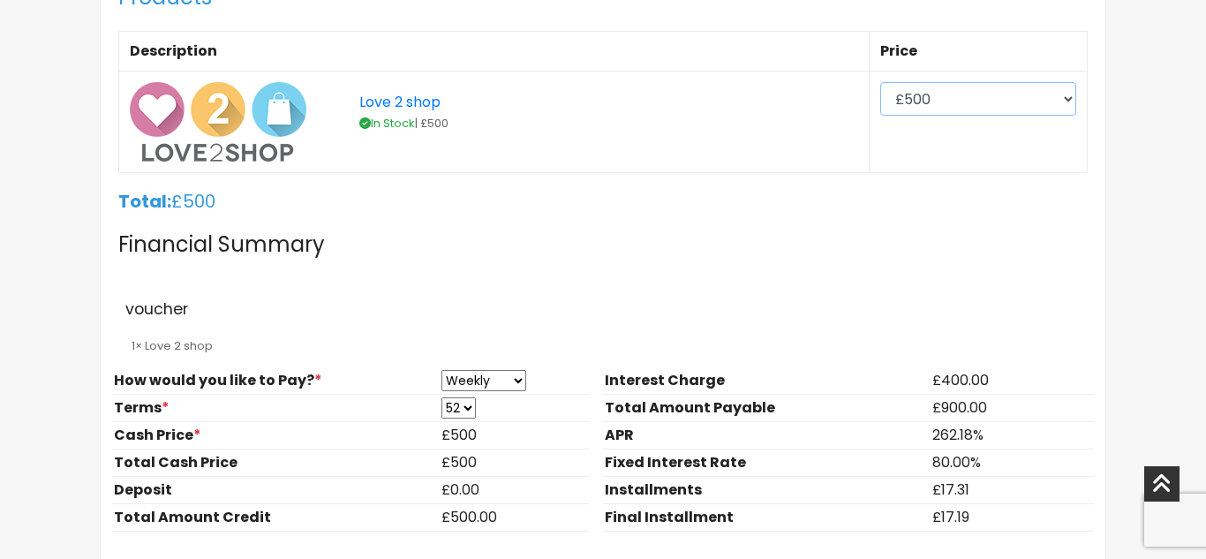
scroll to position [1329, 0]
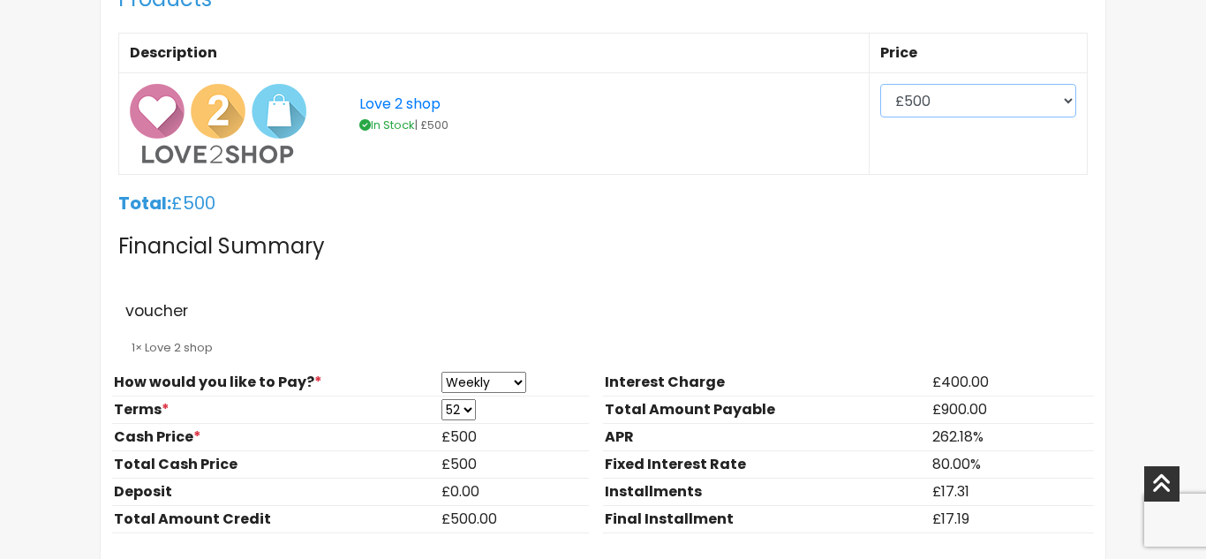
click at [990, 112] on select "£200 £300 £400 £500 £600 £700 £800" at bounding box center [978, 101] width 196 height 34
click at [890, 84] on select "£200 £300 £400 £500 £600 £700 £800" at bounding box center [978, 101] width 196 height 34
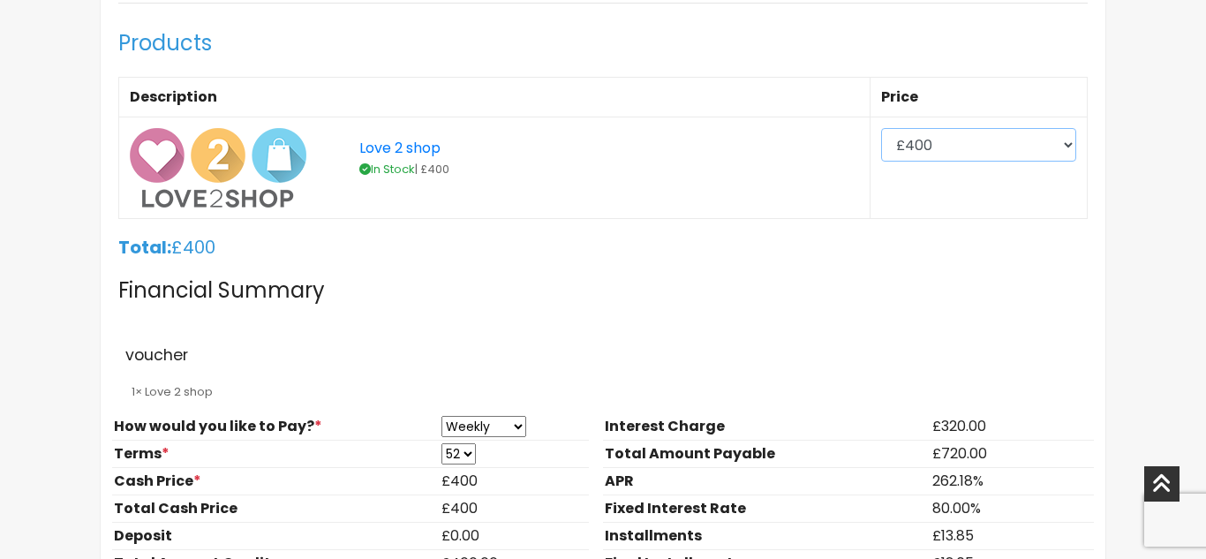
scroll to position [1070, 0]
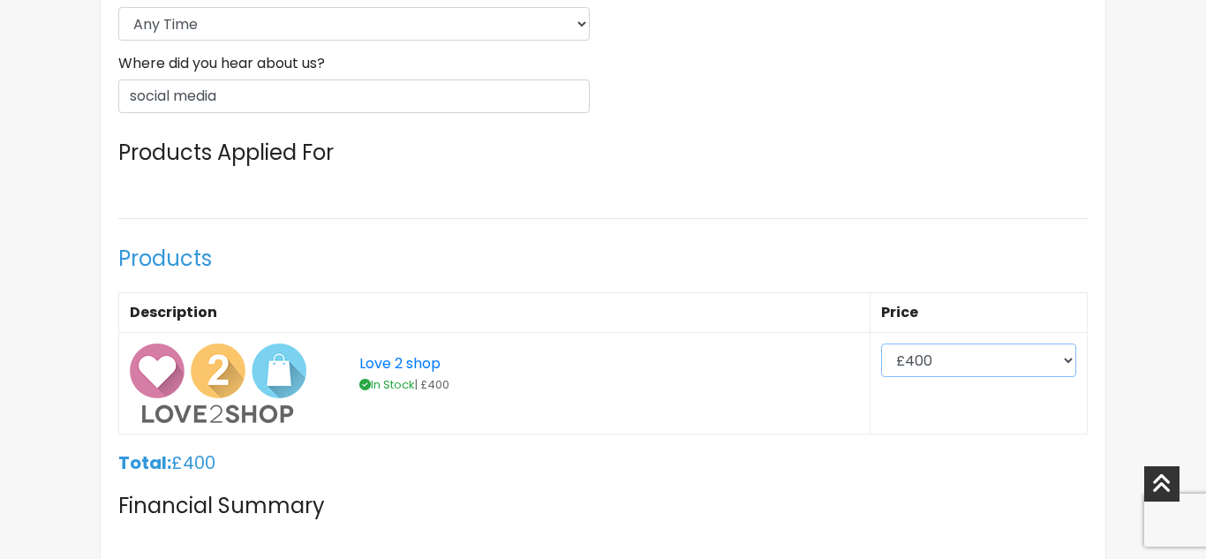
click at [959, 372] on select "£200 £300 £400 £500 £600 £700 £800" at bounding box center [978, 360] width 195 height 34
select select "300"
click at [890, 343] on select "£200 £300 £400 £500 £600 £700 £800" at bounding box center [978, 360] width 195 height 34
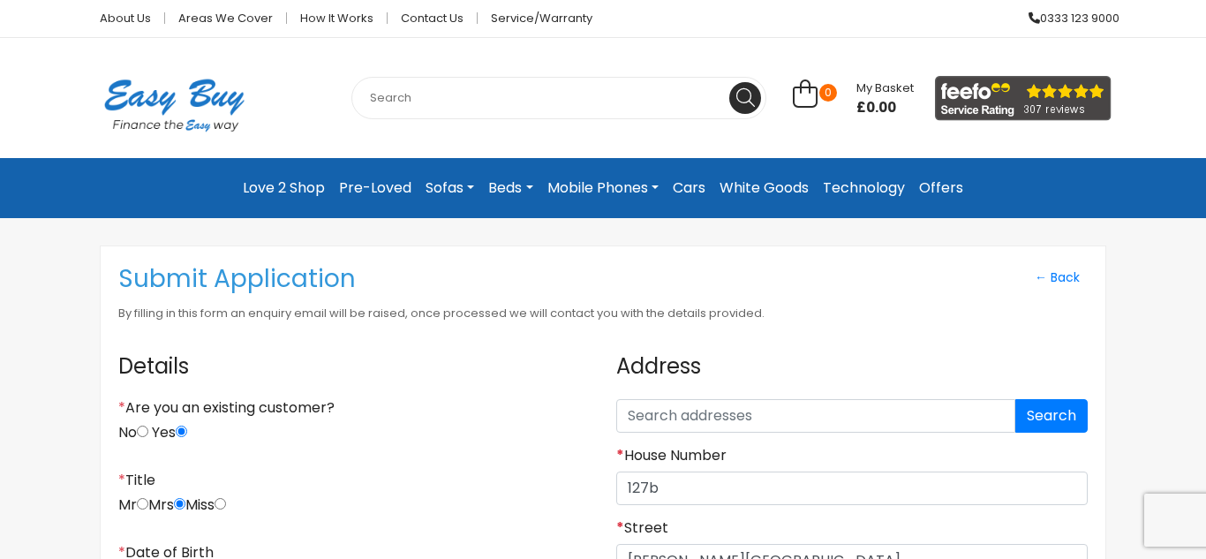
scroll to position [0, 0]
